Goal: Task Accomplishment & Management: Complete application form

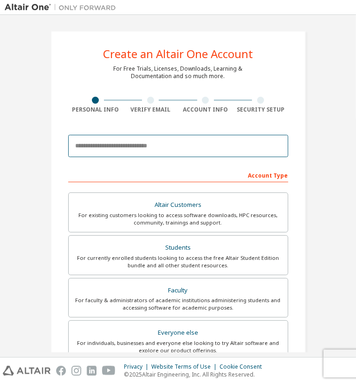
click at [146, 141] on input "email" at bounding box center [178, 146] width 220 height 22
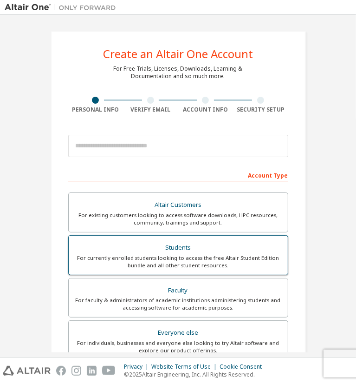
click at [136, 254] on div "For currently enrolled students looking to access the free Altair Student Editi…" at bounding box center [178, 261] width 208 height 15
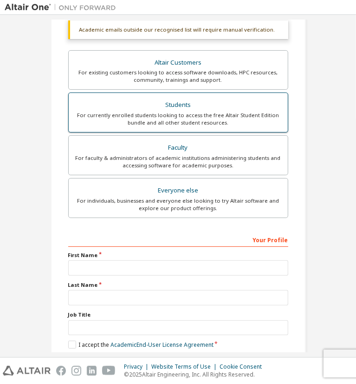
scroll to position [167, 0]
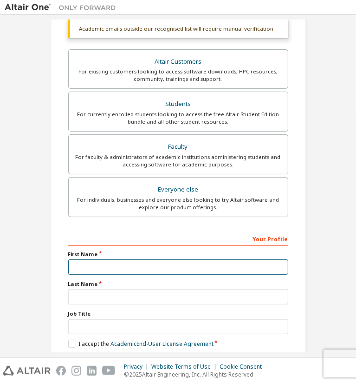
click at [126, 263] on input "text" at bounding box center [178, 266] width 220 height 15
type input "******"
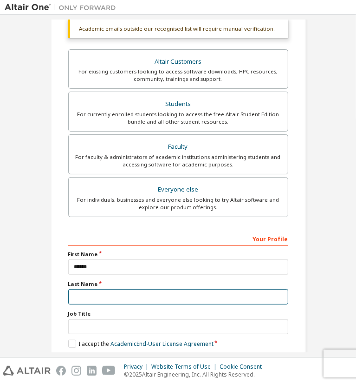
click at [195, 289] on input "text" at bounding box center [178, 296] width 220 height 15
type input "*"
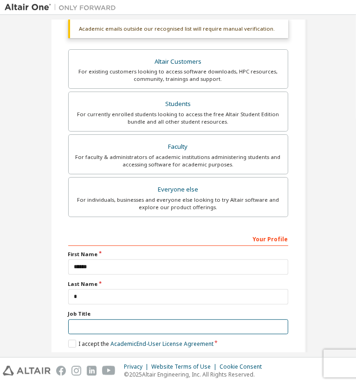
click at [176, 319] on input "text" at bounding box center [178, 326] width 220 height 15
type input "*******"
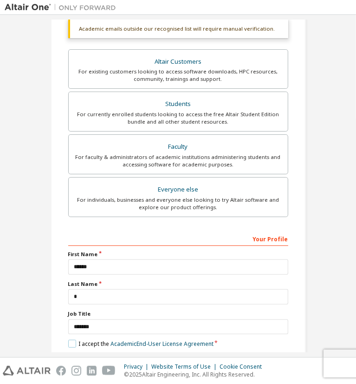
click at [72, 340] on label "I accept the Academic End-User License Agreement" at bounding box center [140, 344] width 145 height 8
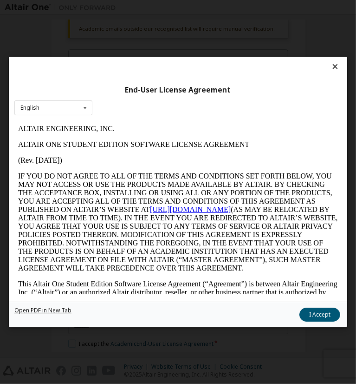
scroll to position [0, 0]
click at [300, 314] on button "I Accept" at bounding box center [320, 315] width 41 height 14
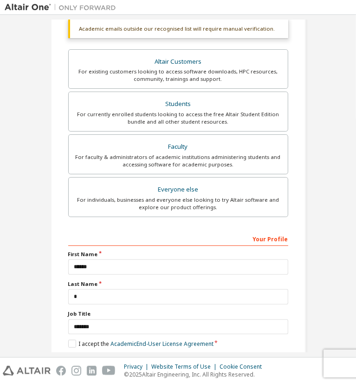
click at [74, 353] on label "I would like to receive marketing emails from Altair" at bounding box center [140, 357] width 145 height 8
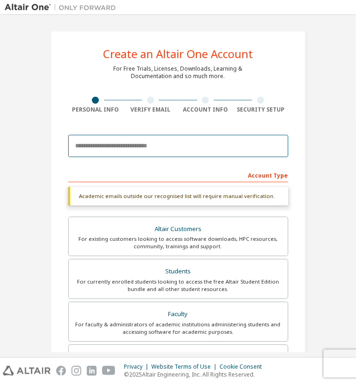
click at [184, 152] on input "email" at bounding box center [178, 146] width 220 height 22
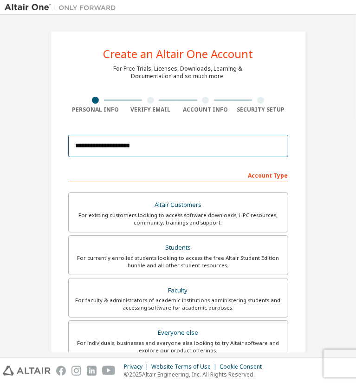
scroll to position [158, 0]
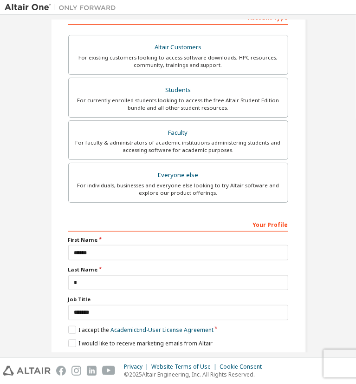
type input "**********"
click at [182, 353] on button "Next" at bounding box center [177, 360] width 49 height 14
click at [160, 353] on button "Next" at bounding box center [177, 360] width 49 height 14
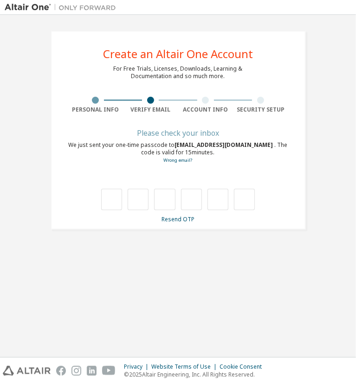
type input "*"
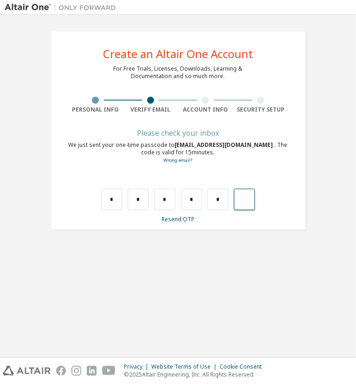
type input "*"
